Goal: Information Seeking & Learning: Get advice/opinions

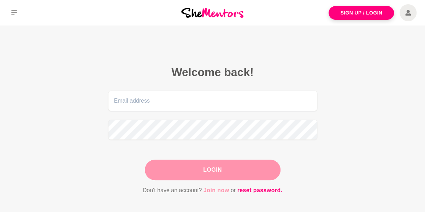
click at [214, 190] on link "Join now" at bounding box center [217, 190] width 26 height 9
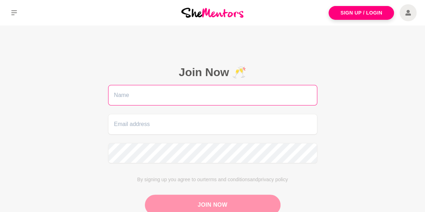
click at [157, 91] on input "text" at bounding box center [212, 95] width 209 height 21
type input "Meera"
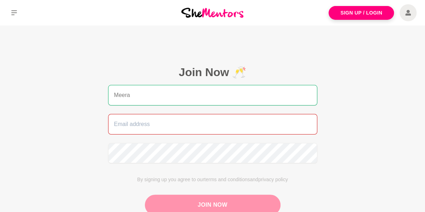
click at [150, 131] on input "email" at bounding box center [212, 124] width 209 height 21
type input "meera.malik00@gmail.com"
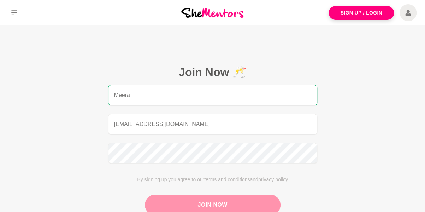
click at [31, 93] on main "Join Now 🥂 Meera meera.malik00@gmail.com By signing up you agree to our terms a…" at bounding box center [212, 155] width 425 height 261
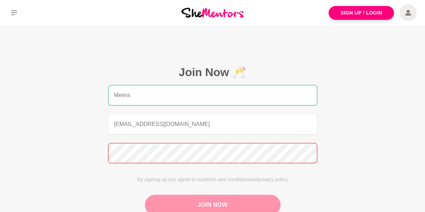
click at [11, 154] on main "Join Now 🥂 Meera meera.malik00@gmail.com By signing up you agree to our terms a…" at bounding box center [212, 155] width 425 height 261
click at [93, 154] on figcaption "Join Now 🥂 Meera meera.malik00@gmail.com By signing up you agree to our terms a…" at bounding box center [212, 147] width 249 height 204
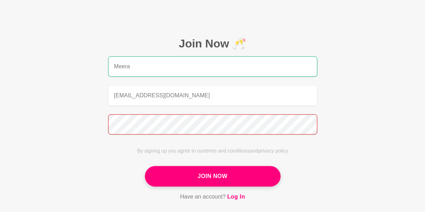
scroll to position [71, 0]
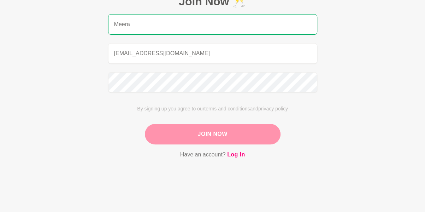
click at [195, 134] on button "Join Now" at bounding box center [213, 134] width 136 height 21
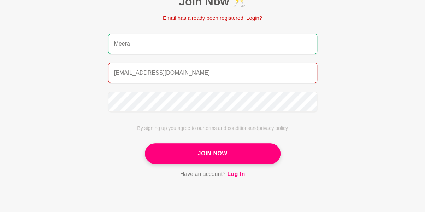
click at [255, 18] on p "Email has already been registered. Login?" at bounding box center [213, 18] width 136 height 8
click at [239, 175] on link "Log In" at bounding box center [236, 173] width 18 height 9
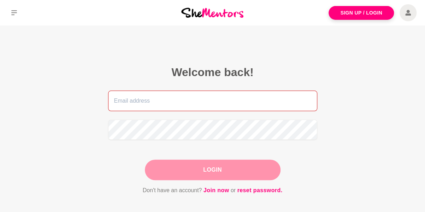
click at [205, 102] on input "email" at bounding box center [212, 101] width 209 height 21
type input "meera.malik00@gmail.com"
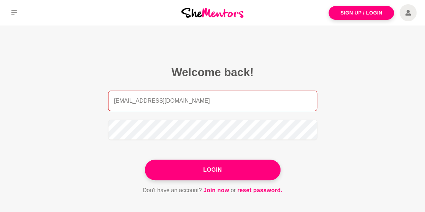
click at [163, 92] on input "meera.malik00@gmail.com" at bounding box center [212, 101] width 209 height 21
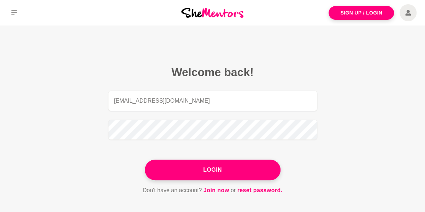
click at [317, 145] on form "meera.malik00@gmail.com Login Don't have an account? Join now or reset password." at bounding box center [212, 143] width 209 height 104
click at [239, 174] on button "Login" at bounding box center [213, 169] width 136 height 21
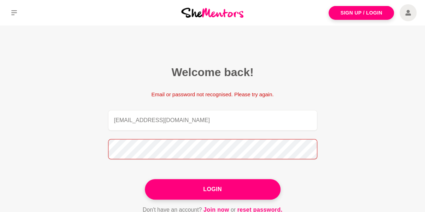
click at [51, 134] on main "Welcome back! Email or password not recognised. Please try again. meera.malik00…" at bounding box center [212, 147] width 425 height 245
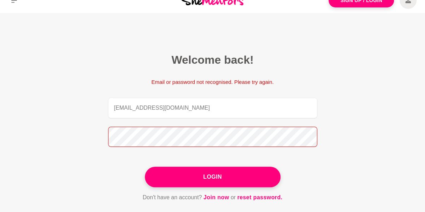
scroll to position [71, 0]
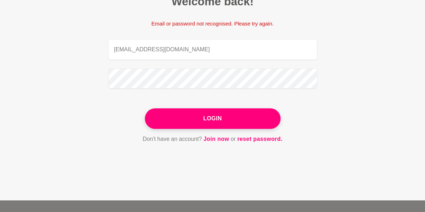
click at [211, 116] on button "Login" at bounding box center [213, 118] width 136 height 21
click at [252, 138] on link "reset password." at bounding box center [259, 138] width 45 height 9
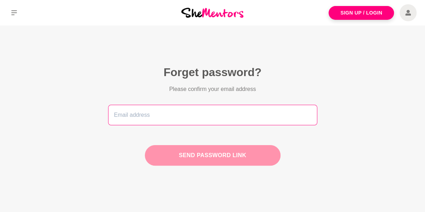
click at [208, 116] on input "email" at bounding box center [212, 115] width 209 height 21
type input "meera.malik00@gmail.com"
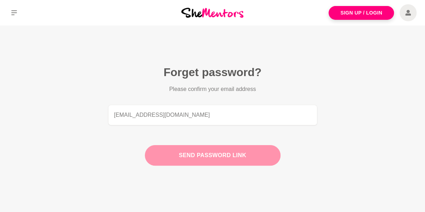
click at [228, 157] on button "Send password link" at bounding box center [213, 155] width 136 height 21
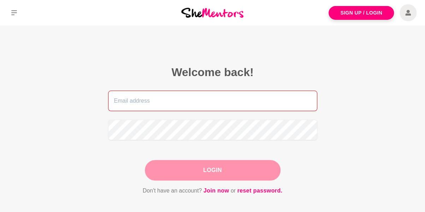
type input "meera.malik00@gmail.com"
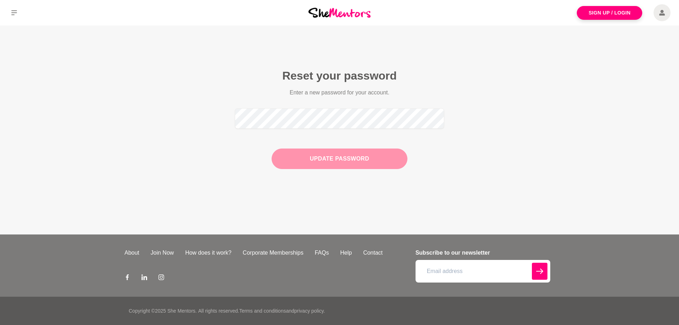
click at [393, 162] on button "Update Password" at bounding box center [340, 159] width 136 height 21
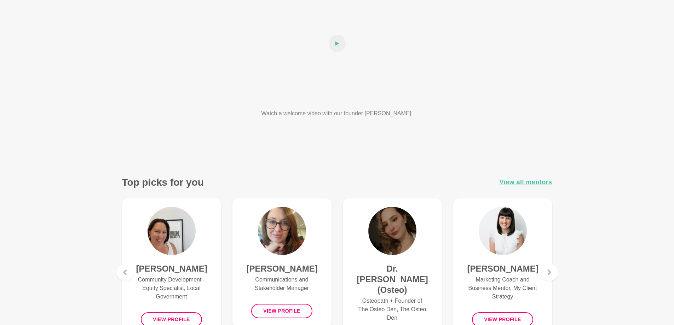
scroll to position [177, 0]
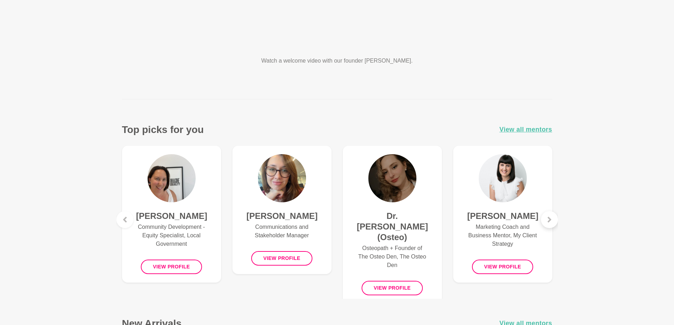
click at [550, 220] on icon at bounding box center [549, 220] width 4 height 6
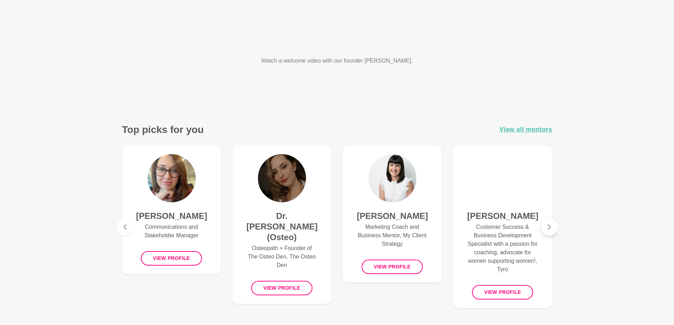
click at [549, 225] on icon at bounding box center [549, 227] width 6 height 6
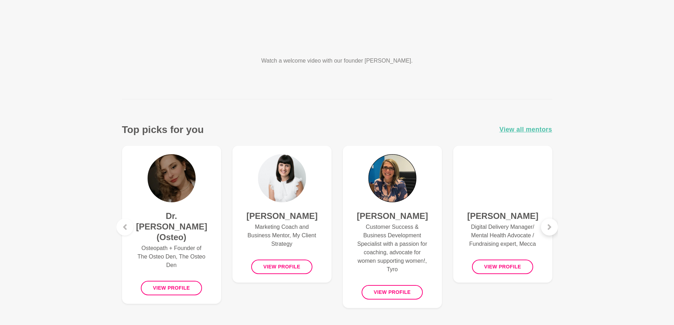
click at [549, 225] on icon at bounding box center [549, 227] width 4 height 6
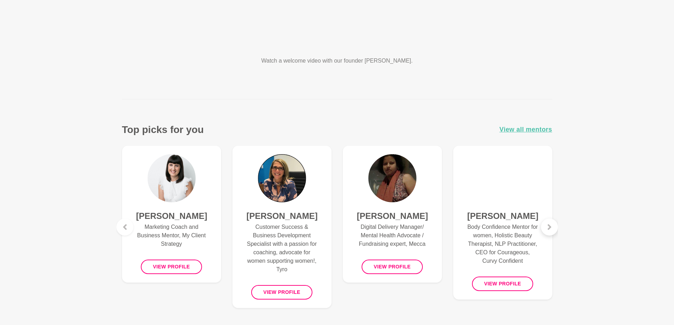
click at [552, 227] on icon at bounding box center [549, 227] width 6 height 6
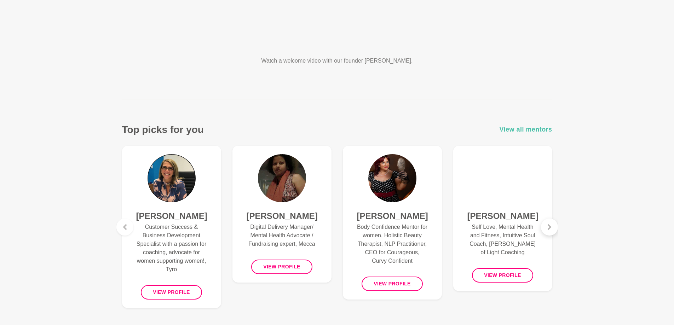
click at [551, 226] on icon at bounding box center [549, 227] width 6 height 6
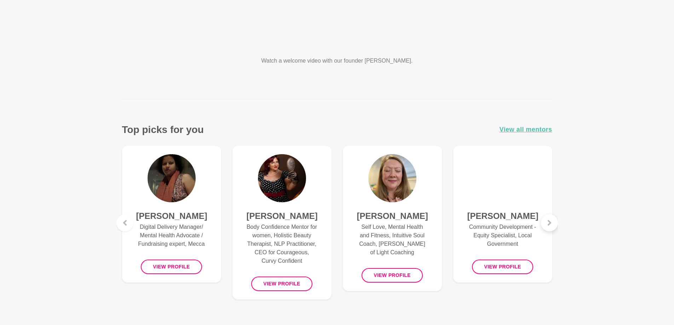
click at [551, 226] on div at bounding box center [549, 222] width 17 height 17
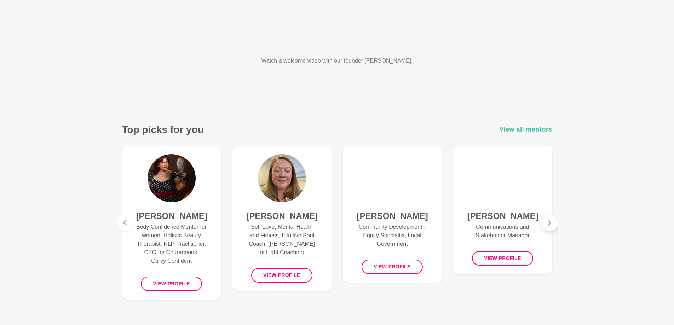
click at [551, 226] on div at bounding box center [549, 222] width 17 height 17
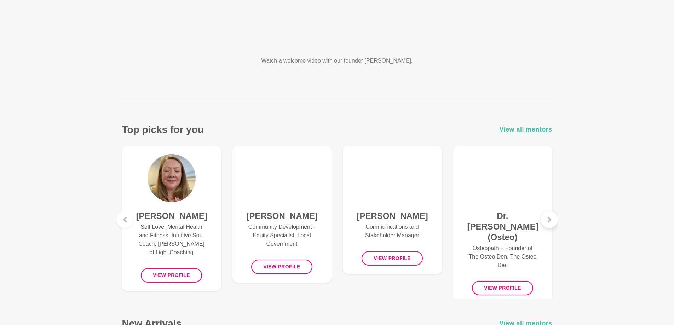
click at [551, 226] on div at bounding box center [549, 219] width 17 height 17
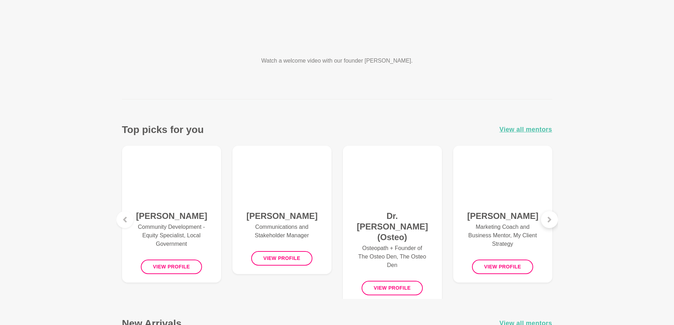
click at [551, 226] on div at bounding box center [549, 219] width 17 height 17
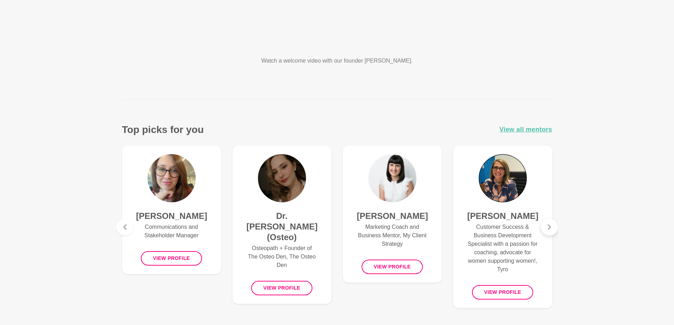
click at [551, 226] on icon at bounding box center [549, 227] width 6 height 6
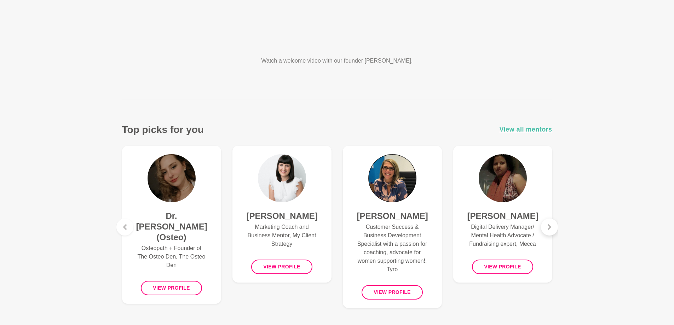
click at [551, 226] on icon at bounding box center [549, 227] width 6 height 6
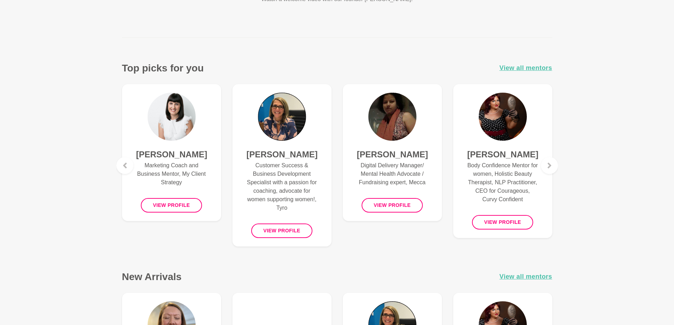
scroll to position [141, 0]
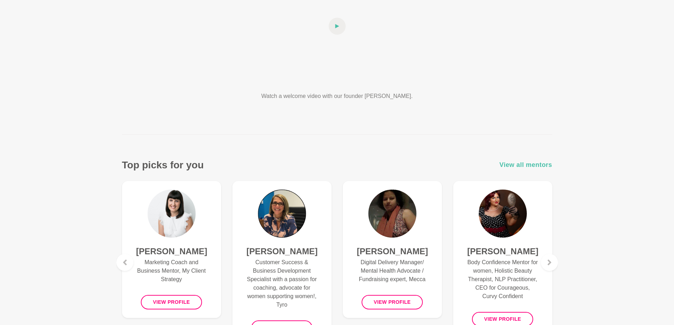
click at [531, 163] on span "View all mentors" at bounding box center [525, 165] width 53 height 10
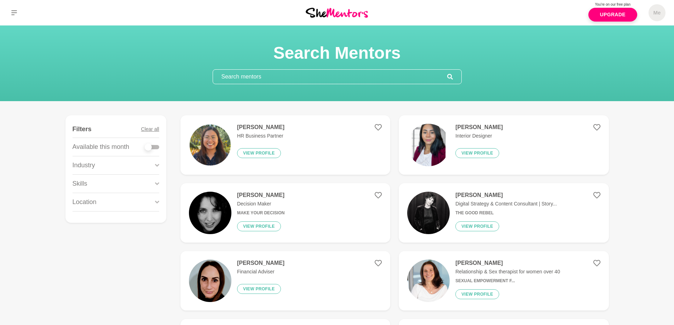
click at [157, 164] on icon at bounding box center [157, 166] width 4 height 10
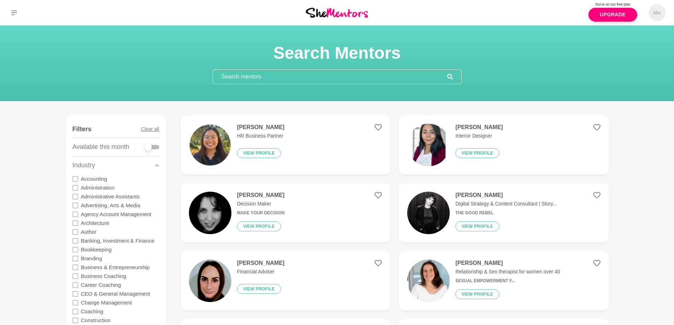
click at [74, 180] on icon at bounding box center [75, 179] width 6 height 6
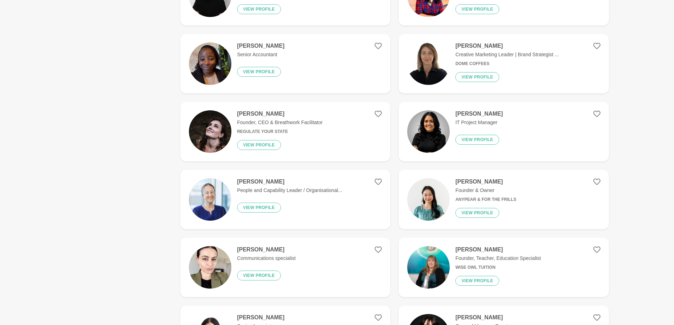
scroll to position [354, 0]
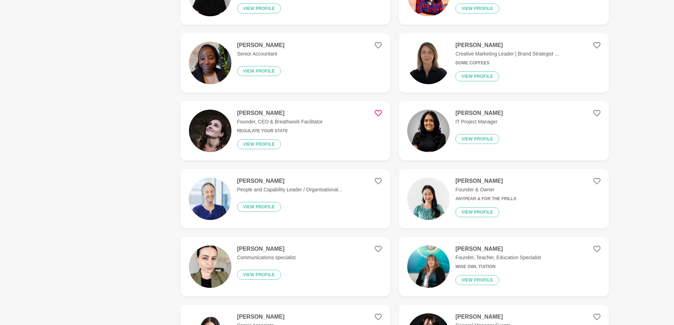
click at [378, 113] on icon at bounding box center [377, 113] width 7 height 7
click at [380, 181] on icon at bounding box center [377, 181] width 7 height 7
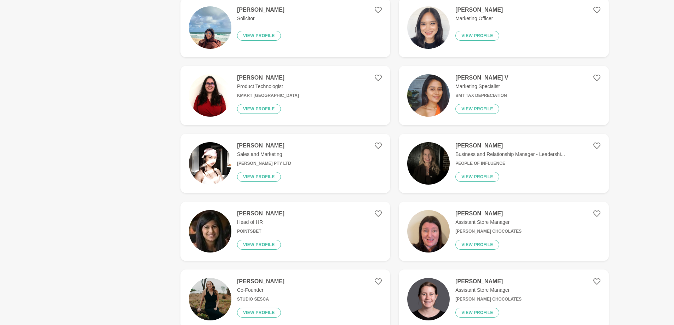
scroll to position [884, 0]
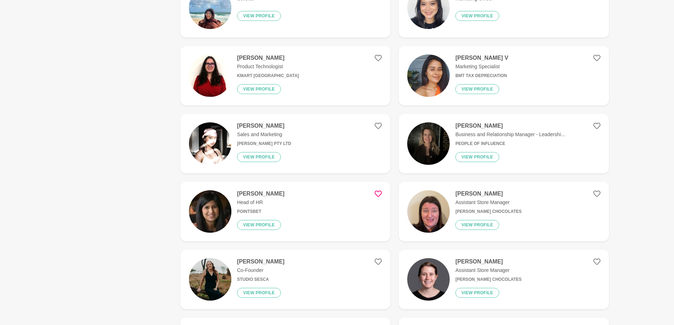
click at [379, 194] on icon at bounding box center [377, 193] width 7 height 7
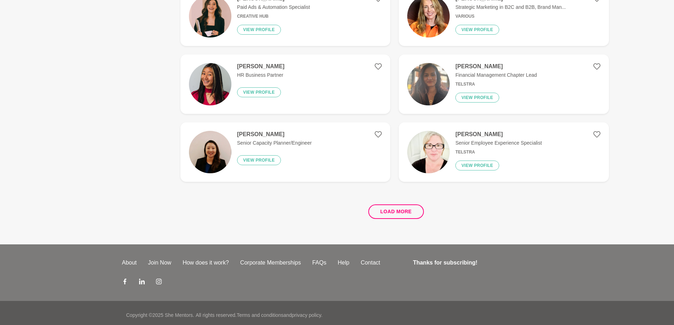
scroll to position [1287, 0]
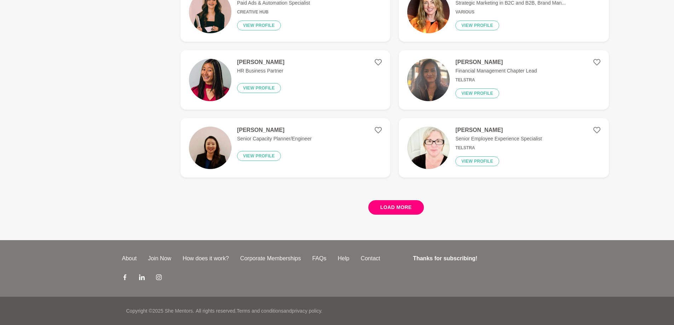
click at [384, 205] on button "Load more" at bounding box center [396, 207] width 56 height 14
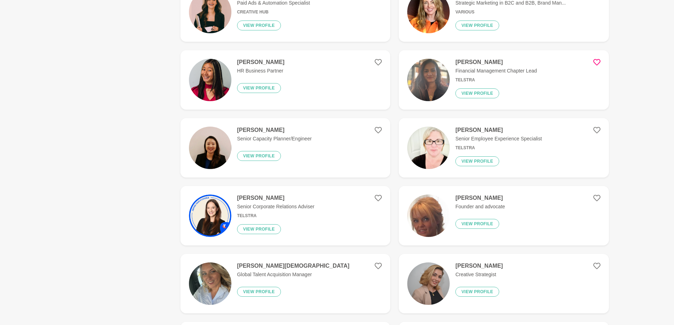
click at [597, 62] on icon at bounding box center [596, 62] width 7 height 7
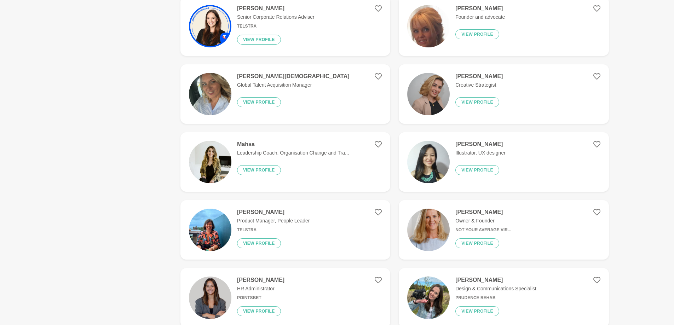
scroll to position [1535, 0]
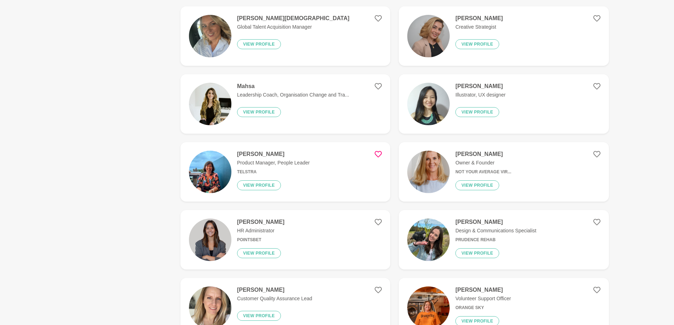
click at [378, 155] on icon at bounding box center [377, 154] width 7 height 7
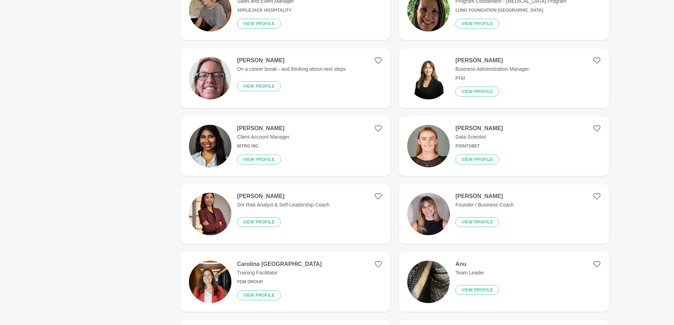
scroll to position [2100, 0]
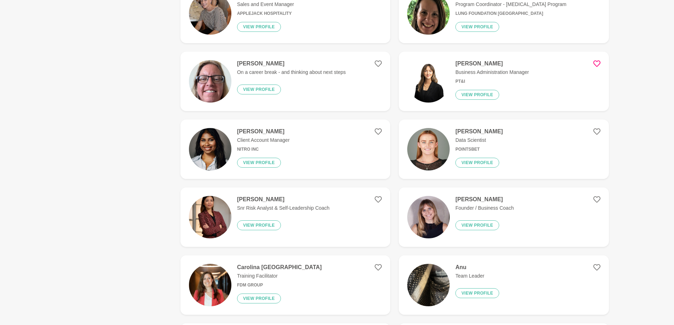
click at [600, 64] on icon at bounding box center [596, 63] width 7 height 7
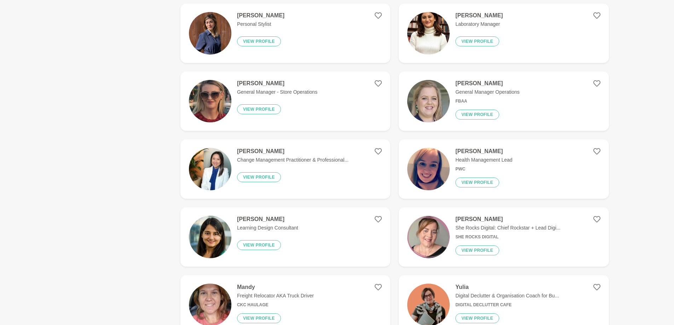
scroll to position [2489, 0]
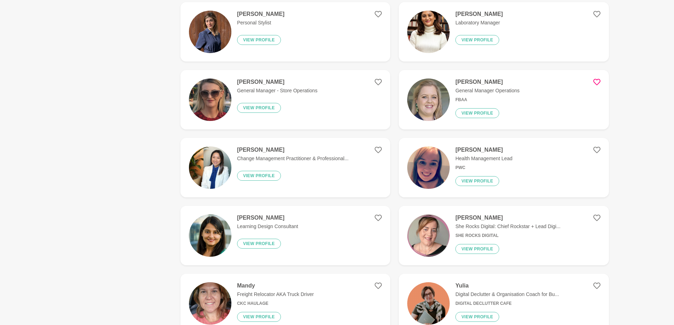
click at [594, 80] on icon at bounding box center [596, 81] width 7 height 7
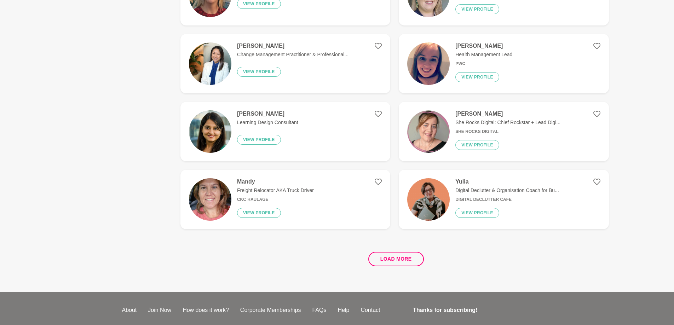
scroll to position [2631, 0]
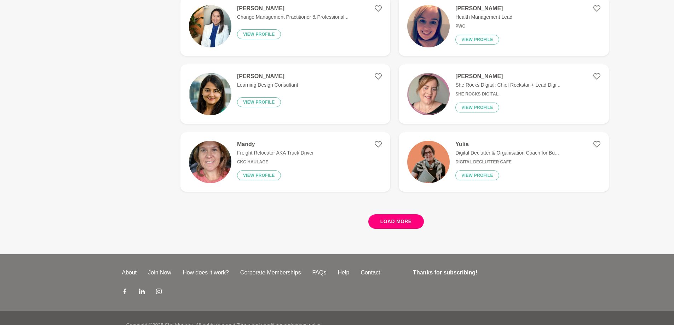
click at [397, 219] on button "Load more" at bounding box center [396, 221] width 56 height 14
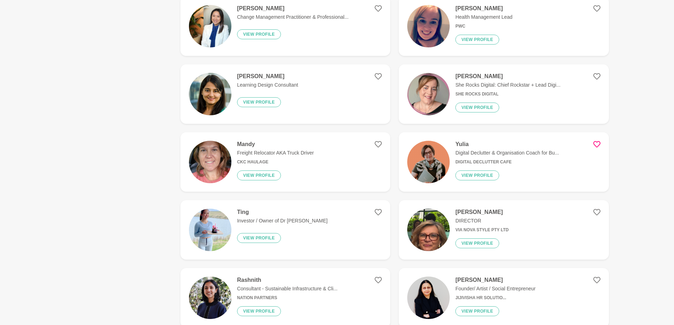
click at [595, 143] on icon at bounding box center [596, 144] width 7 height 7
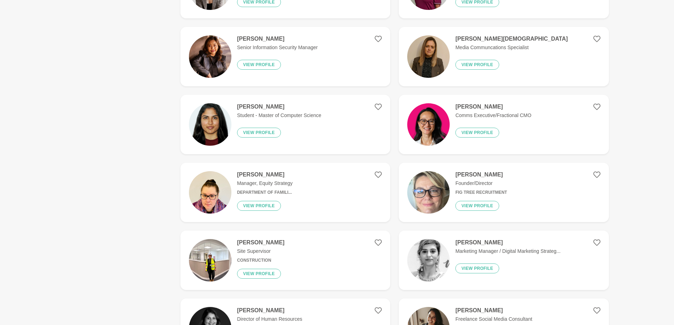
scroll to position [3161, 0]
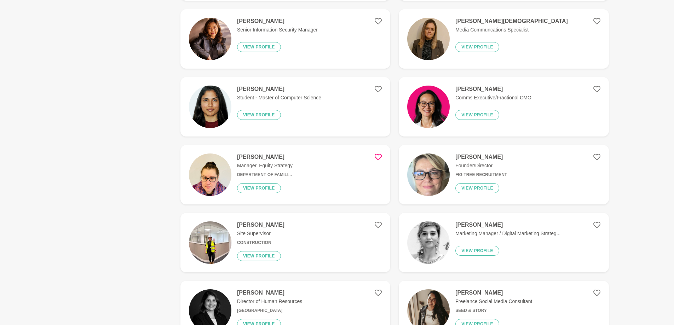
click at [380, 158] on icon at bounding box center [377, 157] width 7 height 6
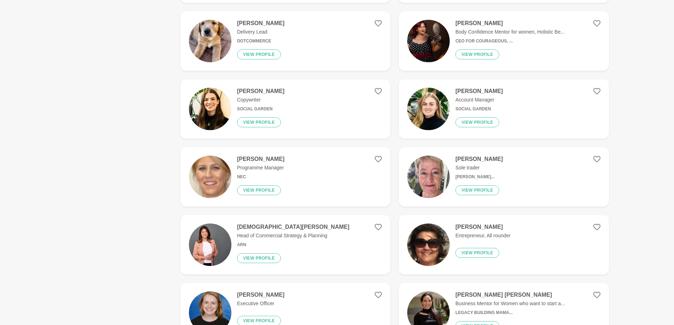
scroll to position [3939, 0]
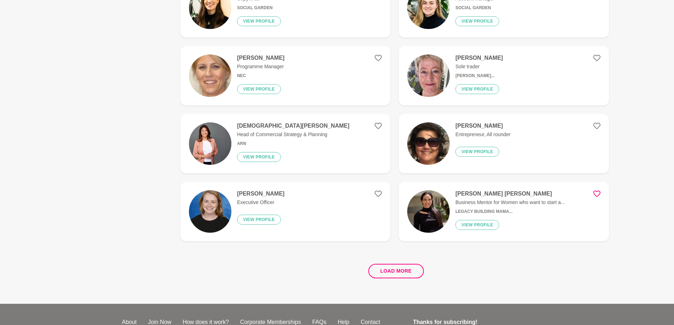
click at [596, 192] on icon at bounding box center [596, 194] width 7 height 6
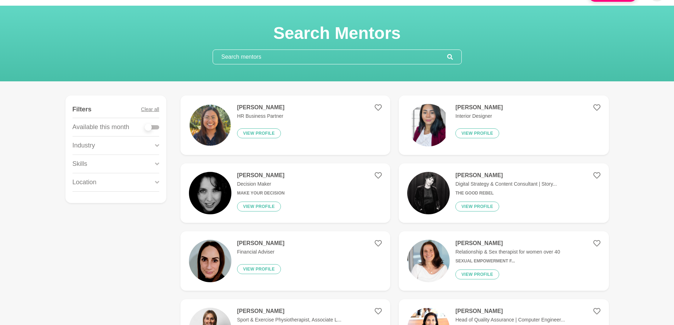
scroll to position [0, 0]
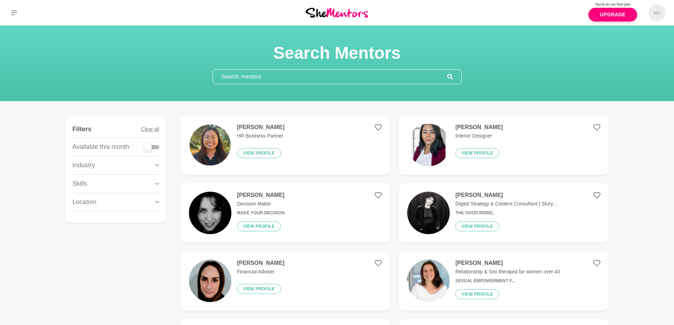
click at [118, 170] on div "Industry" at bounding box center [115, 165] width 87 height 18
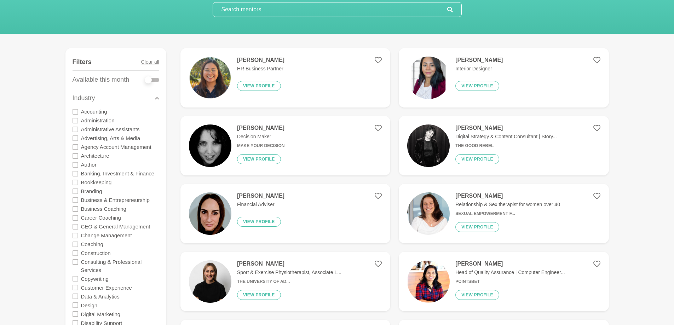
scroll to position [71, 0]
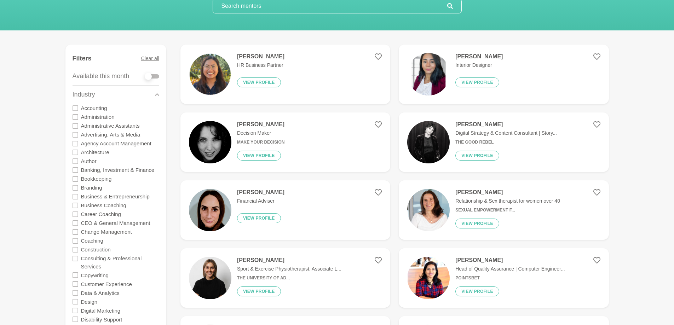
click at [76, 171] on icon at bounding box center [75, 170] width 6 height 6
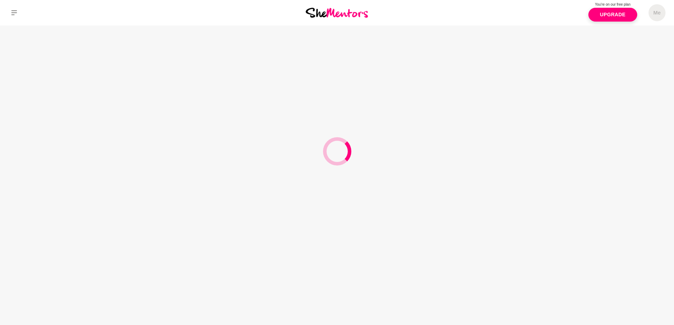
scroll to position [0, 0]
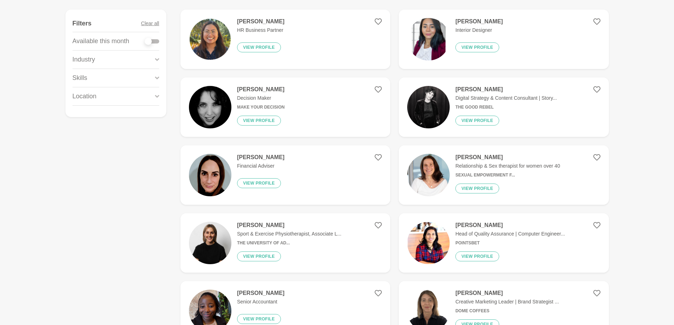
scroll to position [106, 0]
click at [161, 56] on figure "Filters Clear all Available this month Industry Accounting Administration Admin…" at bounding box center [115, 62] width 101 height 107
click at [158, 57] on icon at bounding box center [157, 59] width 4 height 10
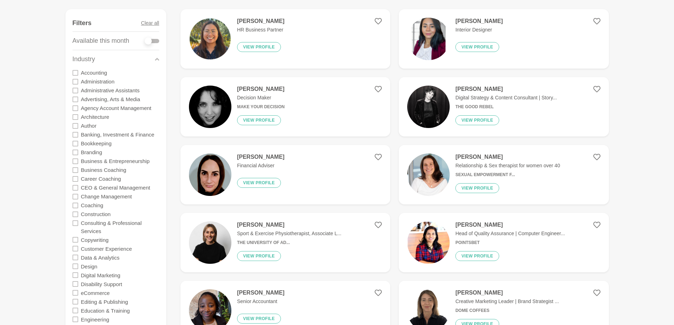
click at [74, 134] on icon at bounding box center [75, 135] width 6 height 6
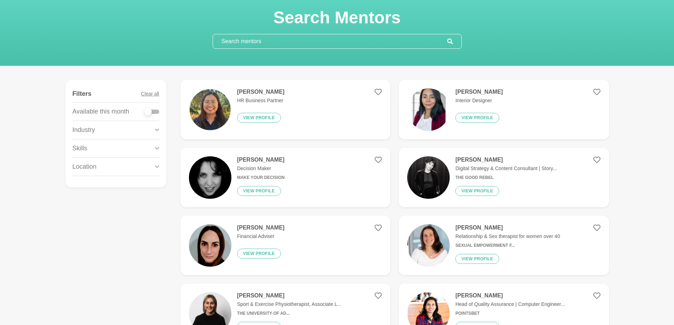
scroll to position [0, 0]
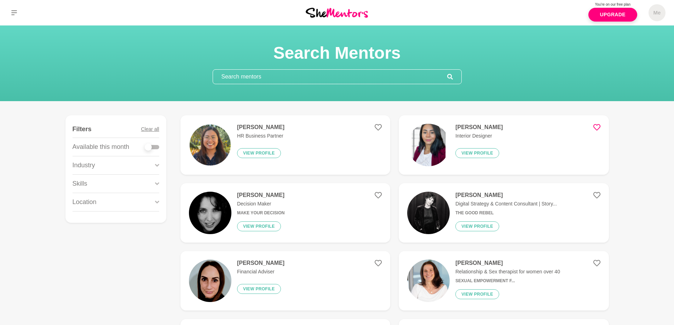
click at [598, 127] on icon at bounding box center [596, 127] width 7 height 7
click at [378, 193] on icon at bounding box center [377, 195] width 7 height 6
click at [377, 262] on icon at bounding box center [377, 263] width 7 height 7
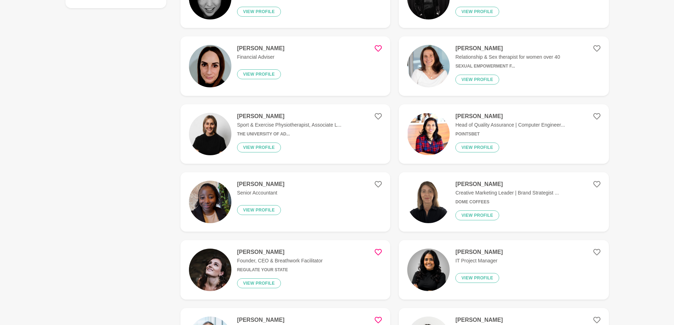
scroll to position [248, 0]
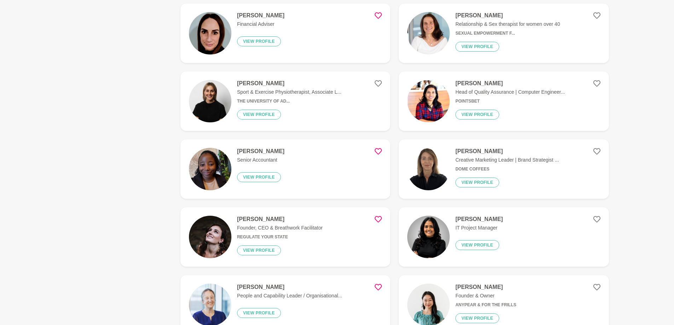
click at [377, 149] on icon at bounding box center [377, 151] width 7 height 7
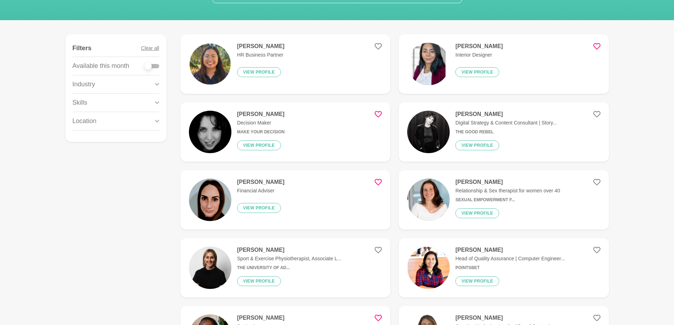
scroll to position [0, 0]
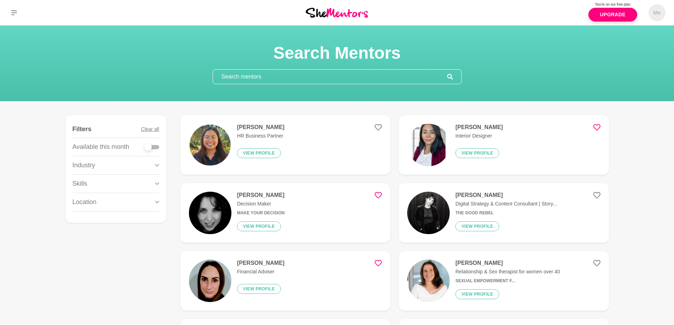
click at [158, 163] on icon at bounding box center [157, 166] width 4 height 10
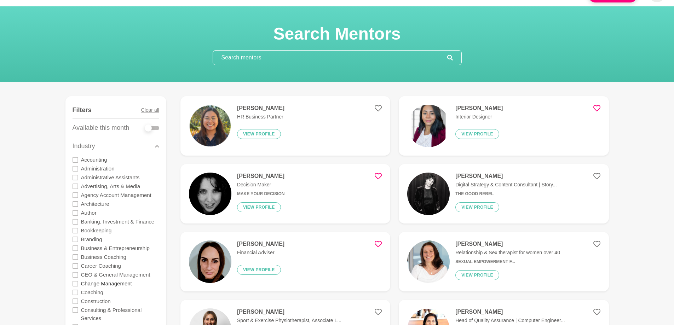
scroll to position [71, 0]
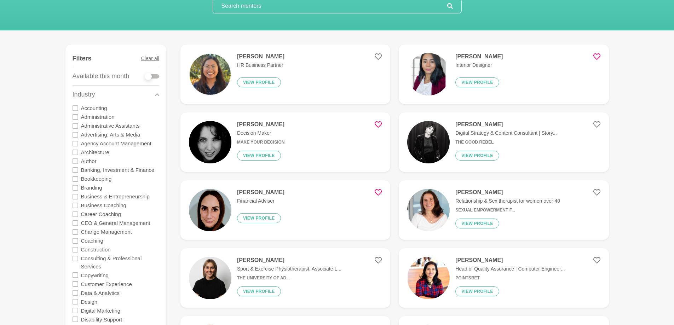
click at [76, 214] on icon at bounding box center [75, 214] width 6 height 6
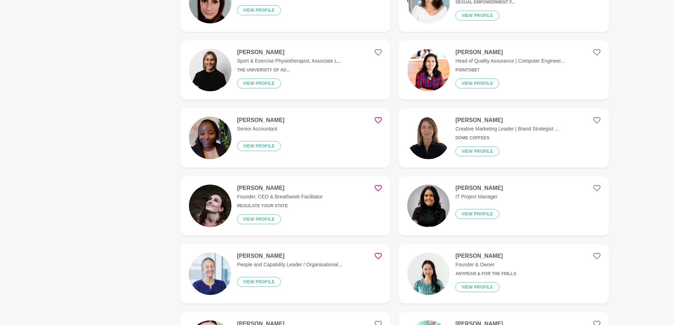
scroll to position [0, 0]
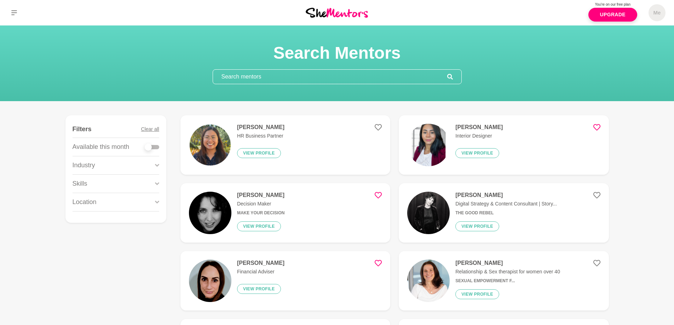
click at [155, 165] on icon at bounding box center [157, 165] width 4 height 3
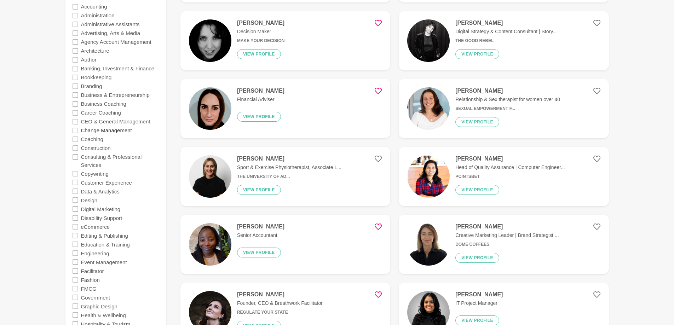
scroll to position [177, 0]
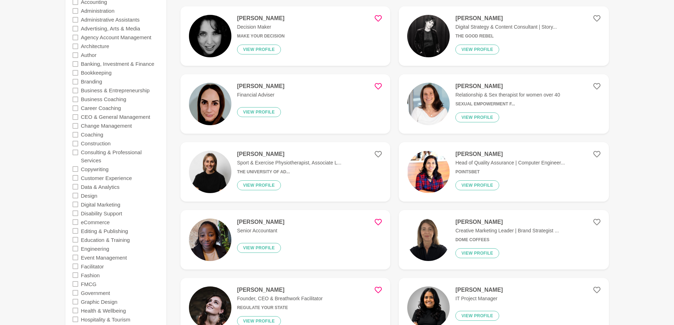
click at [76, 186] on icon at bounding box center [75, 187] width 6 height 6
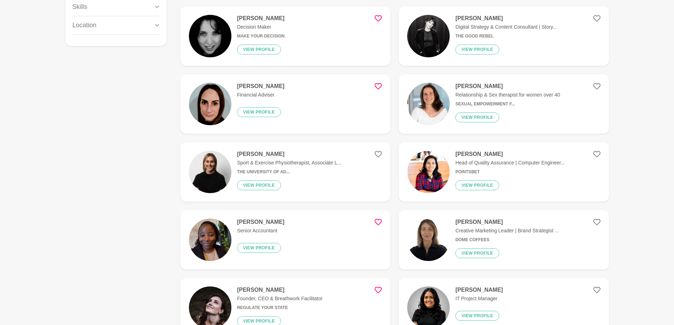
scroll to position [0, 0]
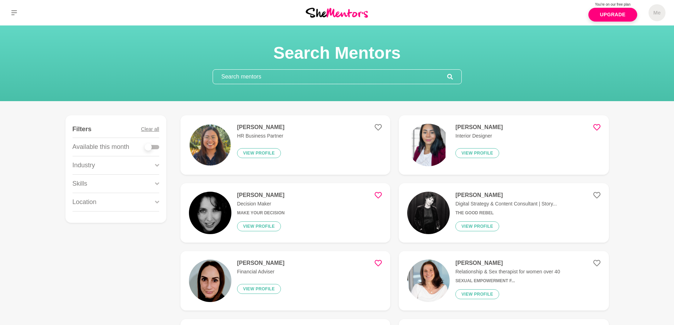
click at [152, 205] on div "Location" at bounding box center [115, 202] width 87 height 18
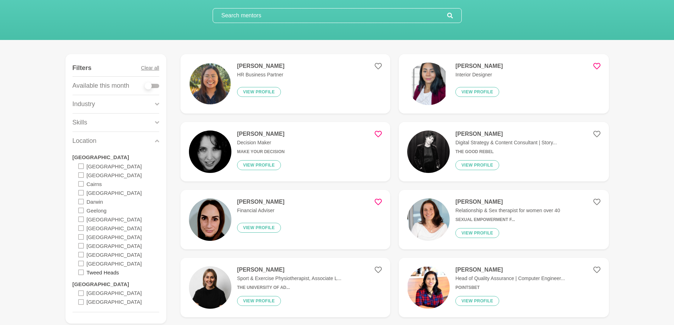
scroll to position [71, 0]
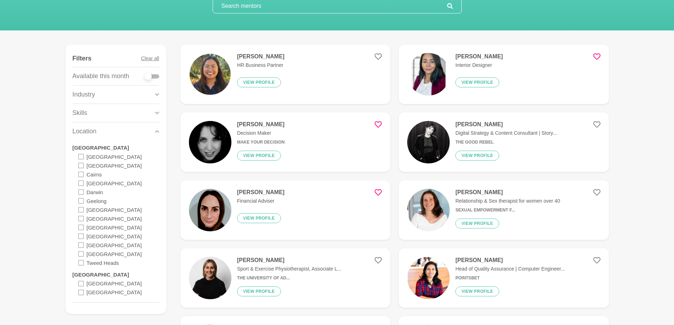
click at [81, 255] on icon at bounding box center [81, 254] width 6 height 6
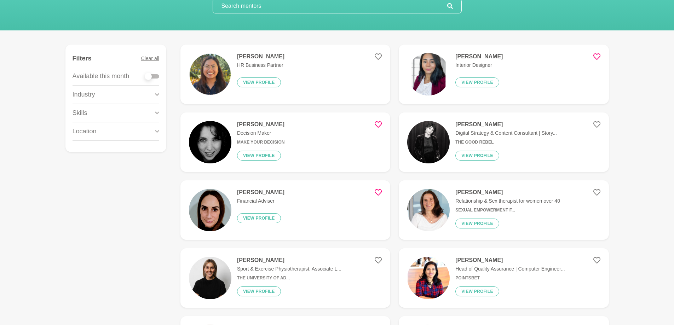
scroll to position [0, 0]
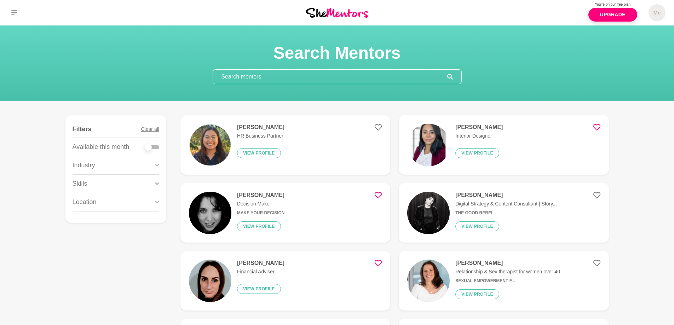
click at [158, 164] on icon at bounding box center [157, 165] width 4 height 3
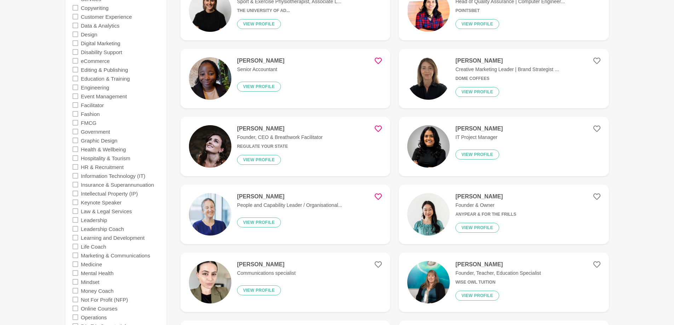
scroll to position [354, 0]
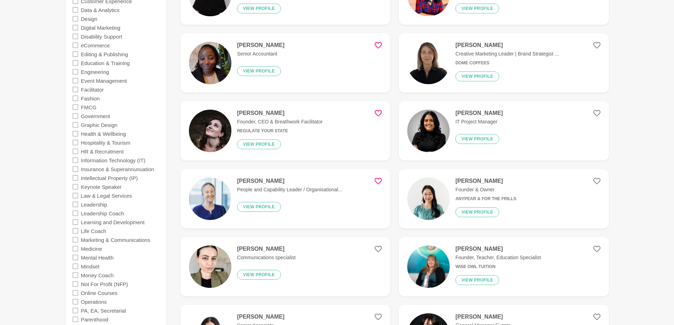
click at [77, 257] on icon at bounding box center [75, 258] width 6 height 6
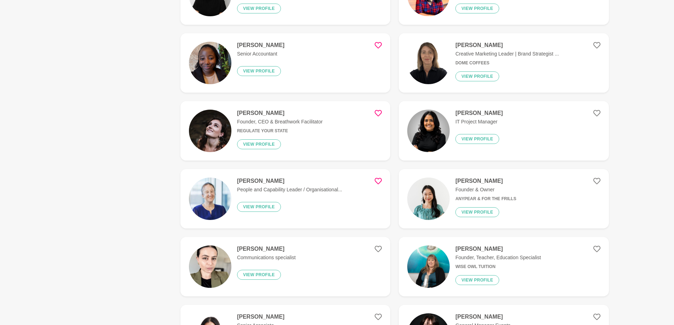
scroll to position [0, 0]
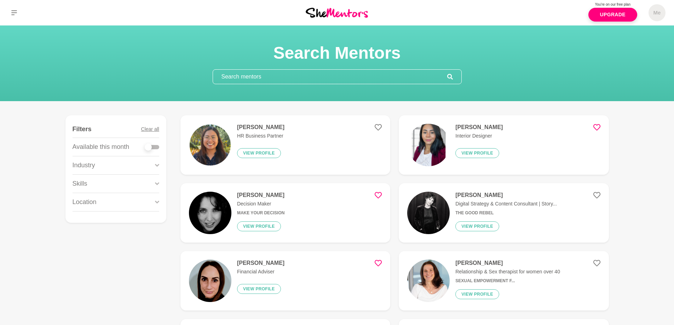
click at [318, 15] on img at bounding box center [336, 13] width 62 height 10
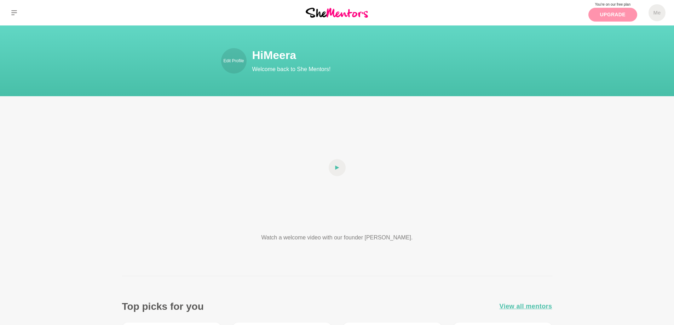
click at [610, 15] on link "Upgrade" at bounding box center [612, 15] width 49 height 14
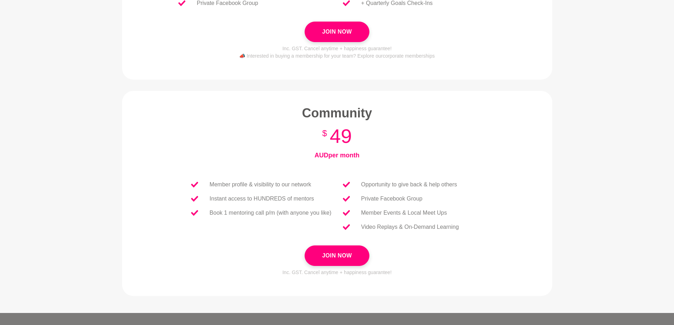
scroll to position [257, 0]
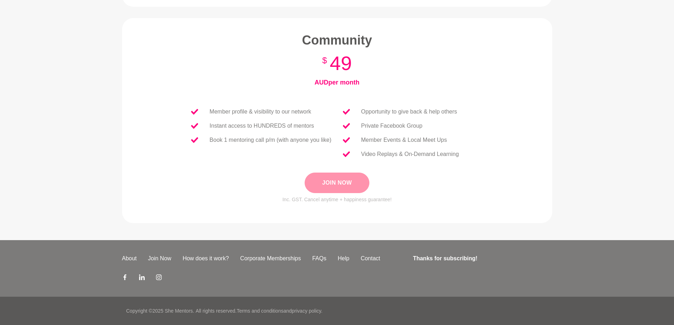
click at [318, 178] on button "Join Now" at bounding box center [336, 183] width 64 height 21
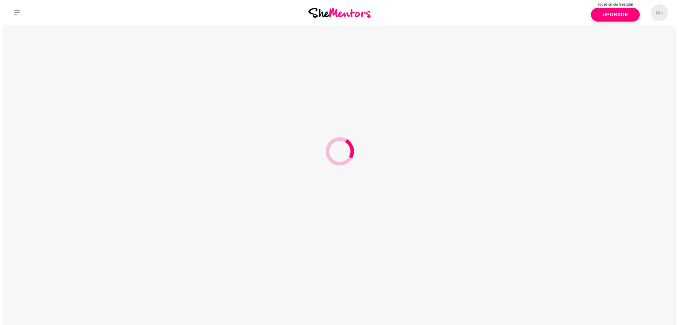
scroll to position [0, 0]
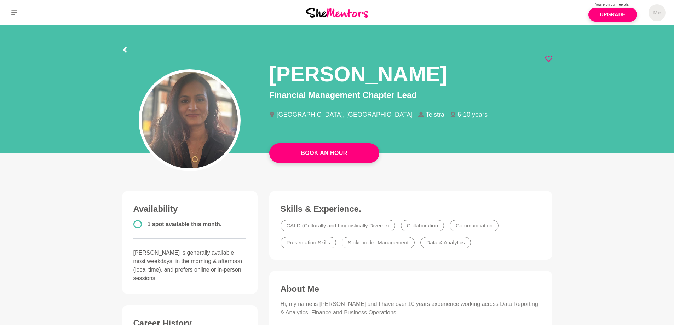
click at [549, 58] on icon at bounding box center [548, 58] width 7 height 7
click at [550, 58] on icon at bounding box center [548, 58] width 7 height 7
